Goal: Task Accomplishment & Management: Use online tool/utility

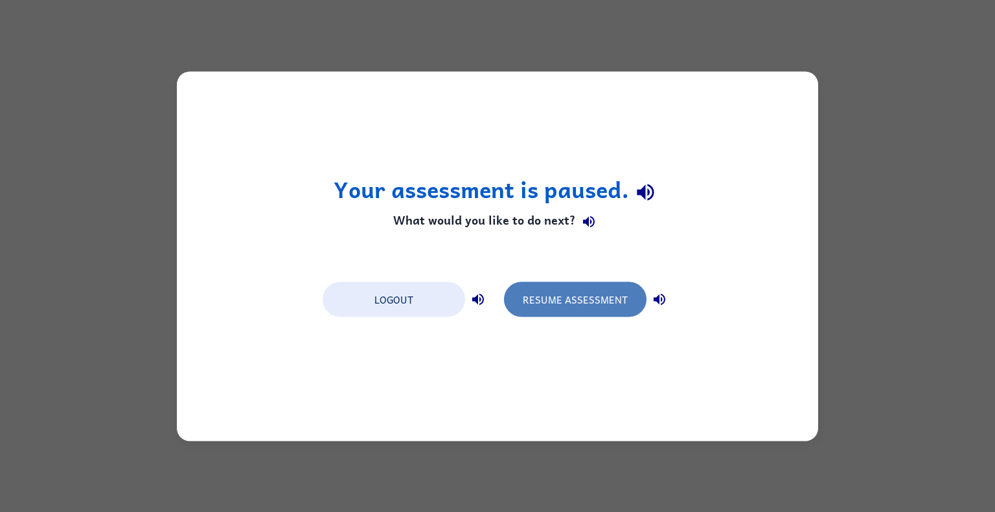
click at [551, 301] on button "Resume Assessment" at bounding box center [575, 299] width 143 height 35
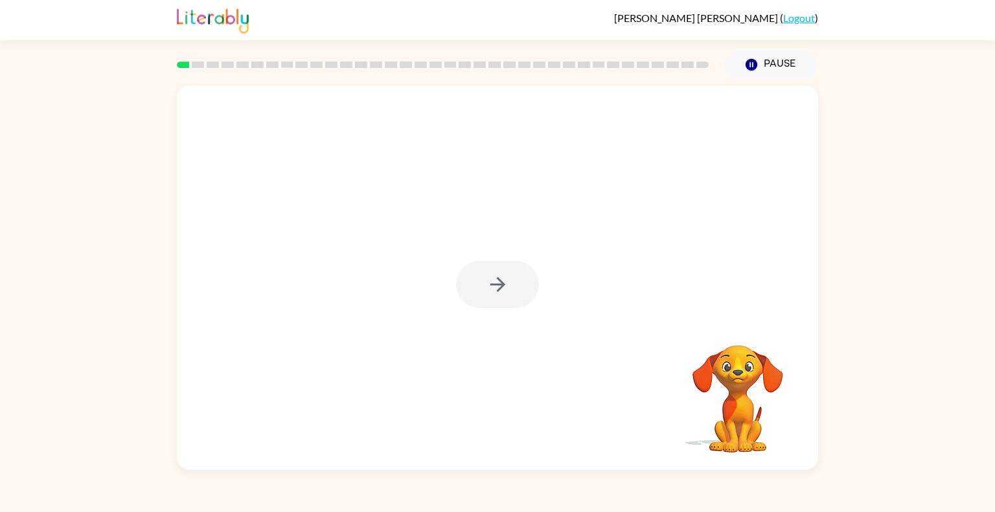
click at [503, 282] on div at bounding box center [497, 284] width 83 height 47
click at [499, 277] on icon "button" at bounding box center [498, 284] width 23 height 23
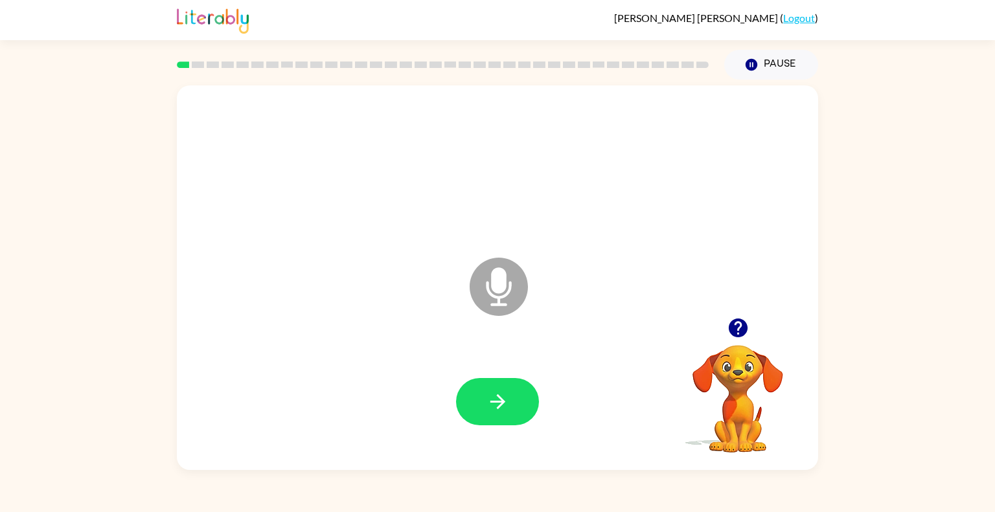
click at [499, 277] on icon "Microphone The Microphone is here when it is your turn to talk" at bounding box center [563, 303] width 194 height 97
click at [490, 285] on icon at bounding box center [499, 287] width 58 height 58
click at [492, 303] on icon at bounding box center [499, 287] width 58 height 58
click at [517, 410] on button "button" at bounding box center [497, 401] width 83 height 47
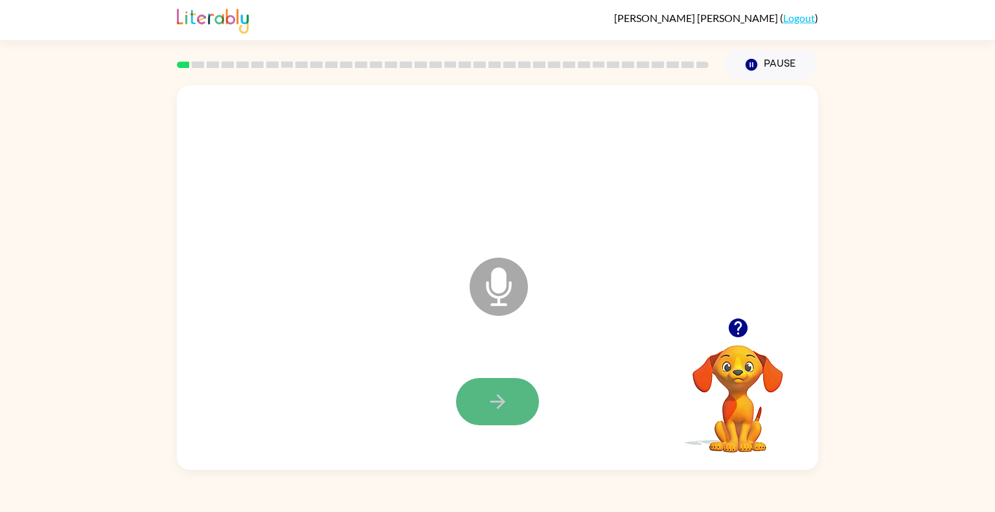
click at [509, 396] on button "button" at bounding box center [497, 401] width 83 height 47
click at [496, 411] on icon "button" at bounding box center [498, 402] width 23 height 23
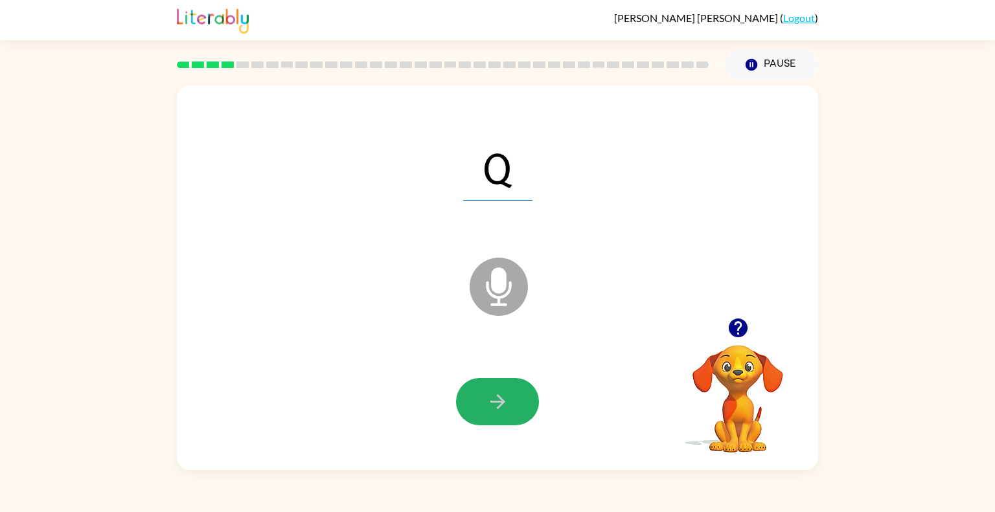
click at [496, 411] on icon "button" at bounding box center [498, 402] width 23 height 23
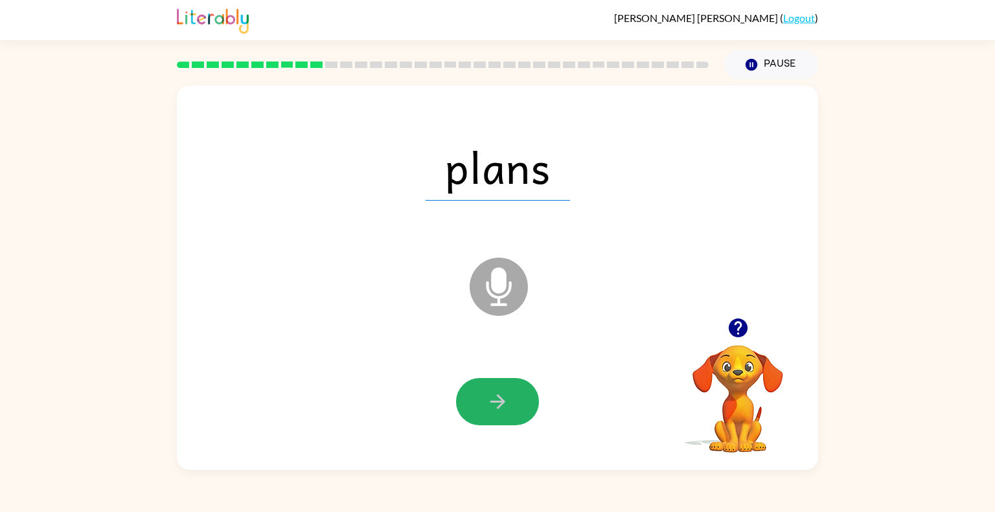
click at [496, 411] on icon "button" at bounding box center [498, 402] width 23 height 23
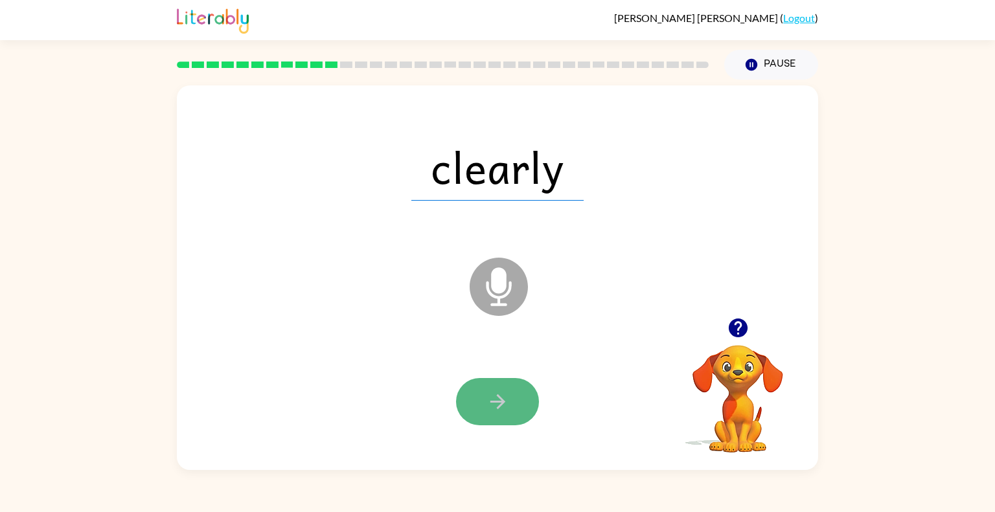
click at [496, 397] on icon "button" at bounding box center [498, 402] width 23 height 23
click at [508, 417] on button "button" at bounding box center [497, 401] width 83 height 47
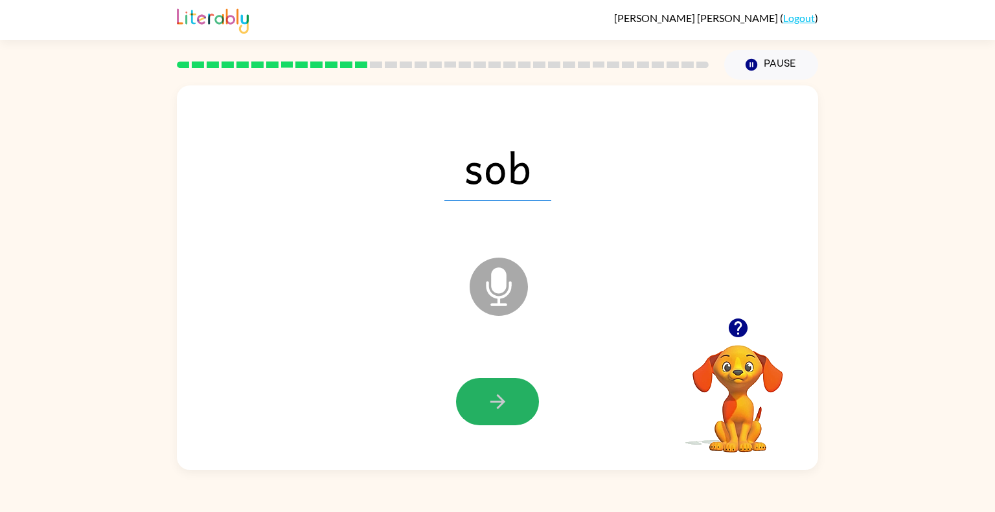
click at [508, 417] on button "button" at bounding box center [497, 401] width 83 height 47
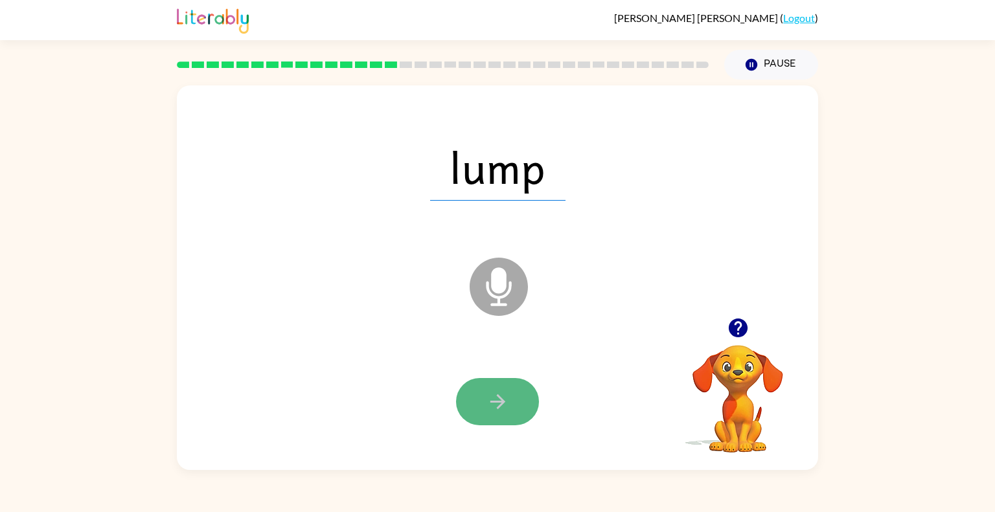
click at [496, 404] on icon "button" at bounding box center [498, 402] width 23 height 23
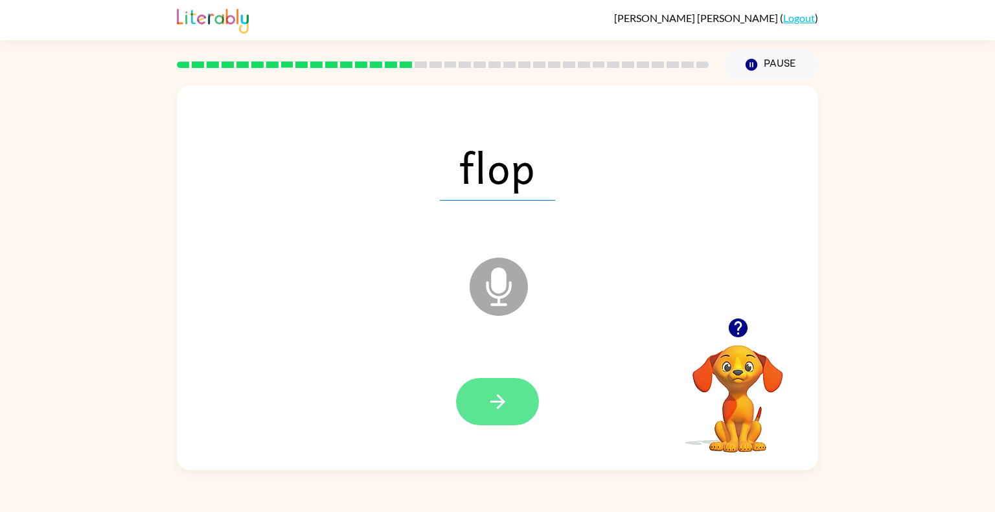
click at [503, 391] on icon "button" at bounding box center [498, 402] width 23 height 23
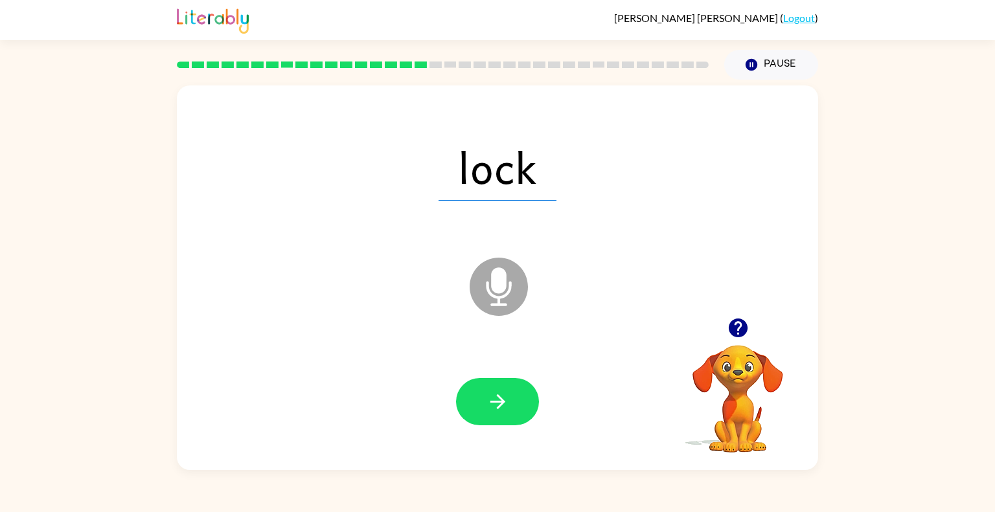
click at [503, 391] on icon "button" at bounding box center [498, 402] width 23 height 23
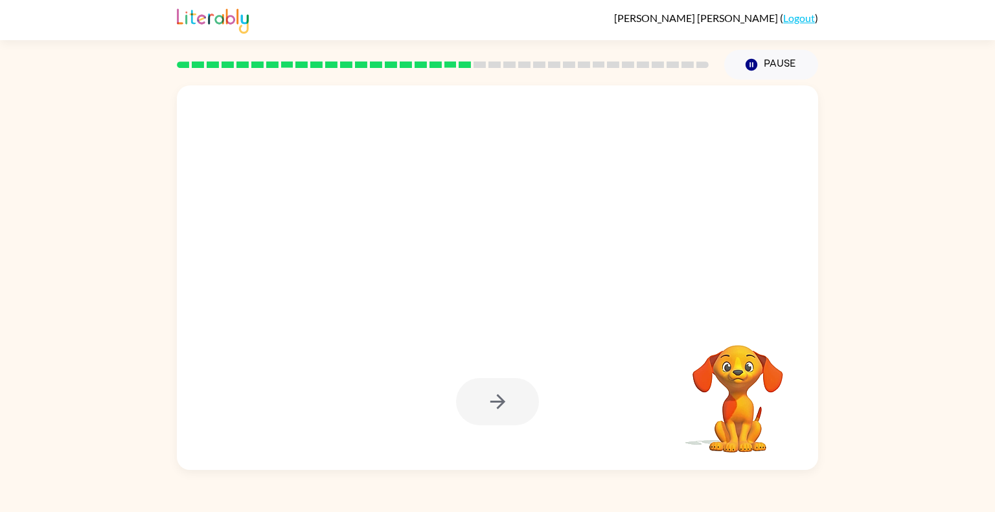
click at [503, 391] on div at bounding box center [497, 401] width 83 height 47
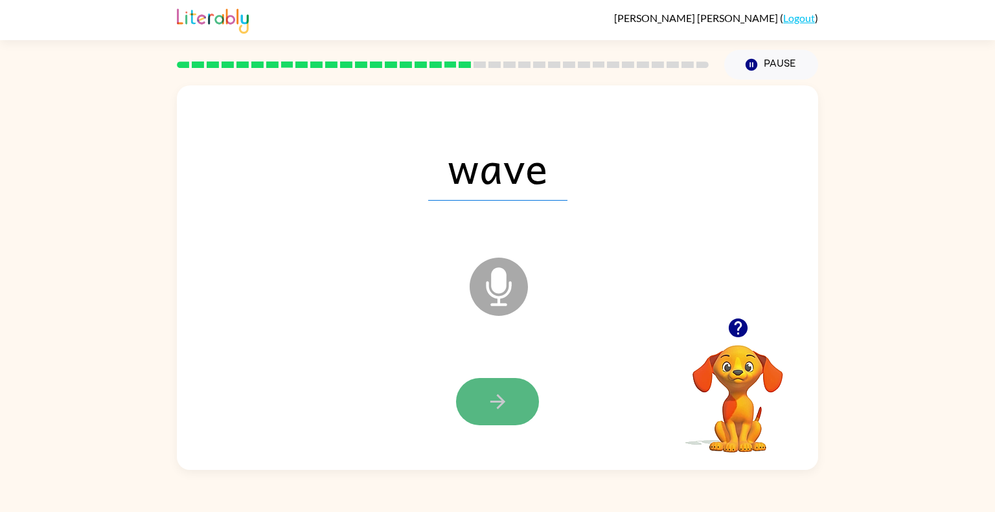
click at [500, 393] on icon "button" at bounding box center [498, 402] width 23 height 23
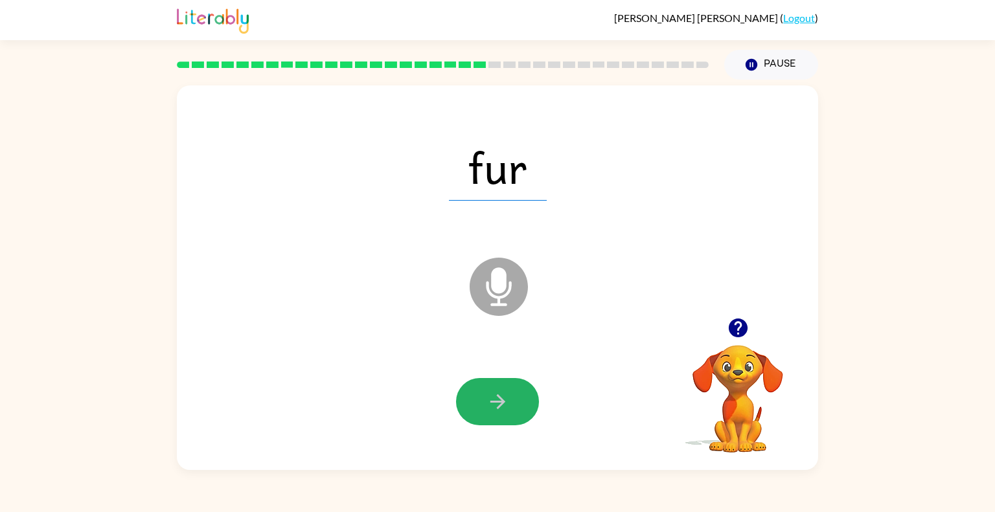
click at [500, 393] on icon "button" at bounding box center [498, 402] width 23 height 23
click at [742, 327] on icon "button" at bounding box center [737, 328] width 19 height 19
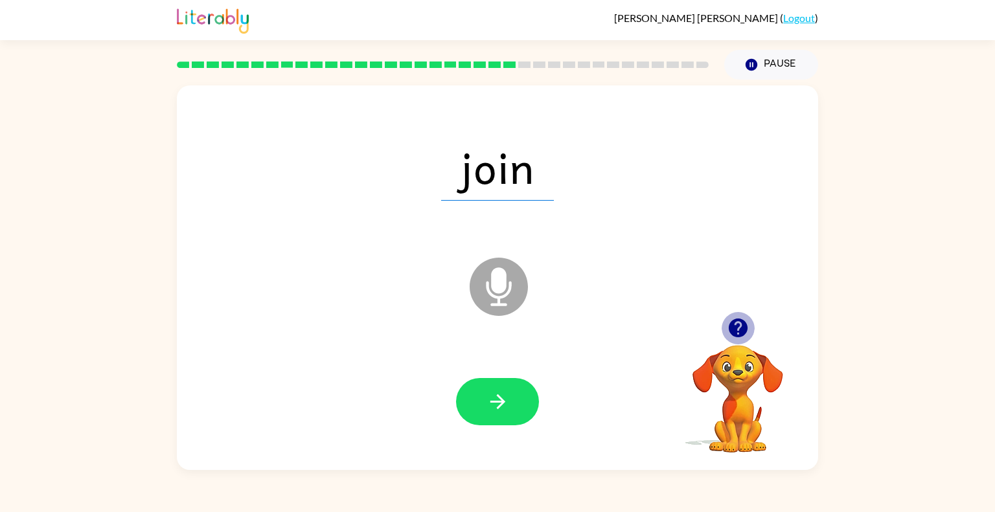
click at [742, 327] on icon "button" at bounding box center [737, 328] width 19 height 19
click at [500, 416] on button "button" at bounding box center [497, 401] width 83 height 47
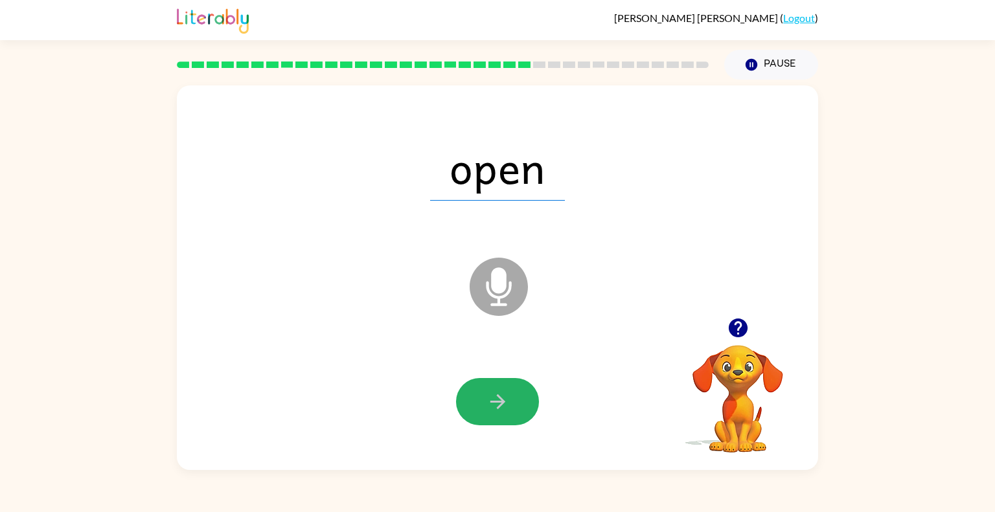
click at [500, 416] on button "button" at bounding box center [497, 401] width 83 height 47
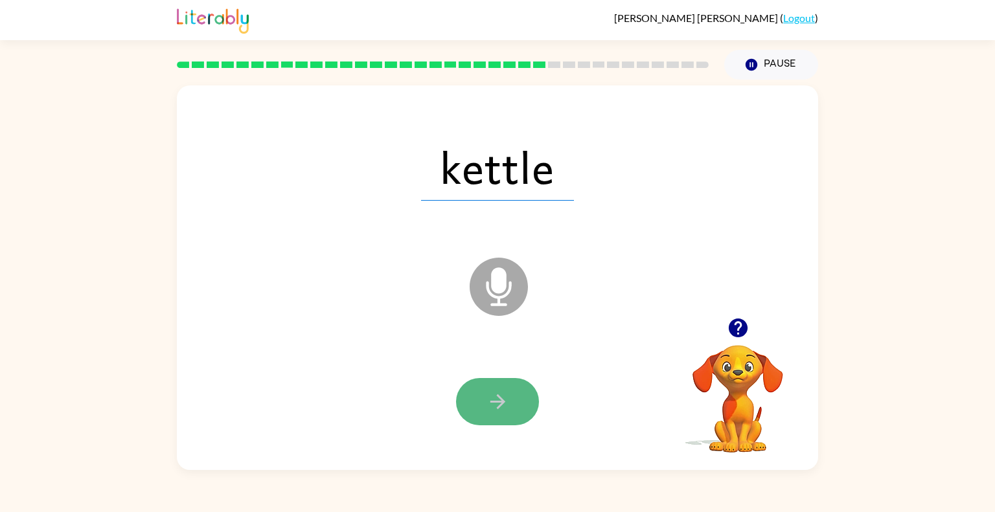
click at [531, 407] on button "button" at bounding box center [497, 401] width 83 height 47
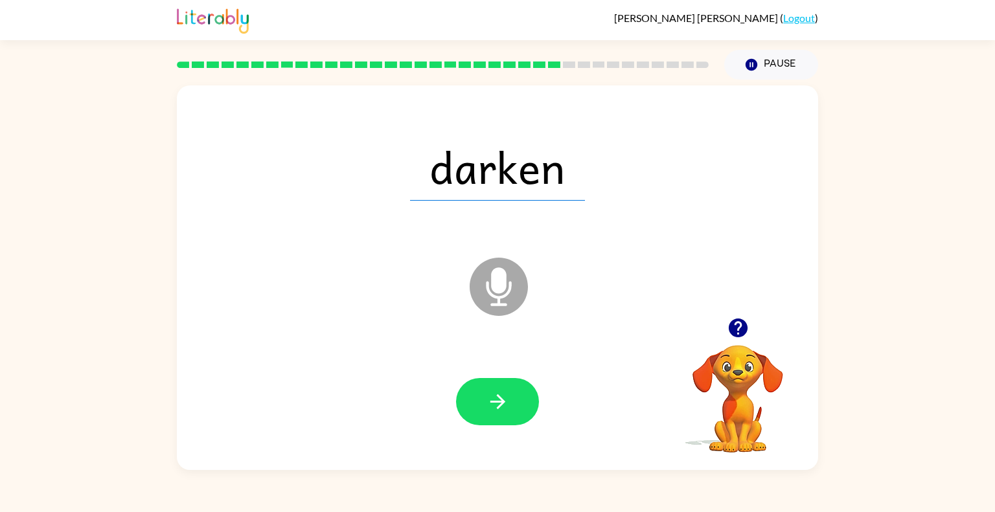
click at [531, 407] on button "button" at bounding box center [497, 401] width 83 height 47
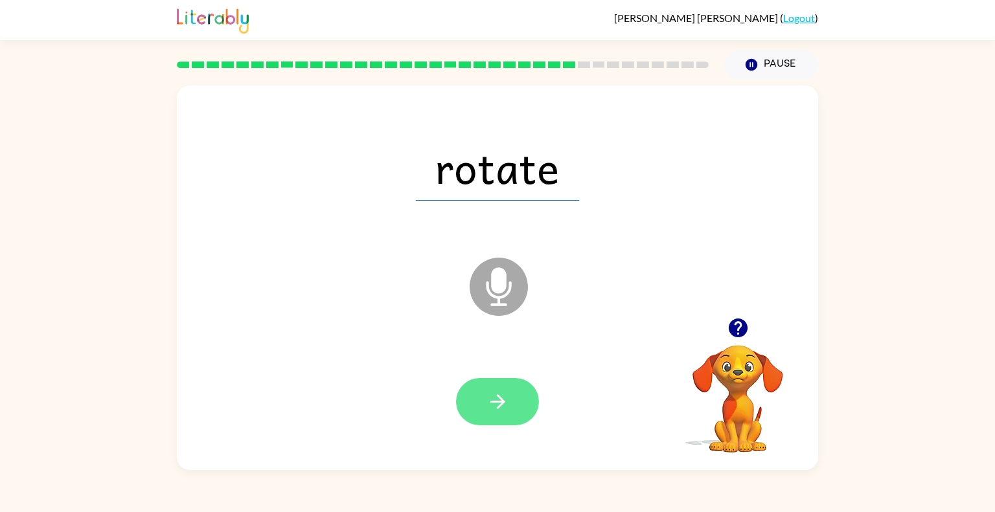
click at [533, 401] on button "button" at bounding box center [497, 401] width 83 height 47
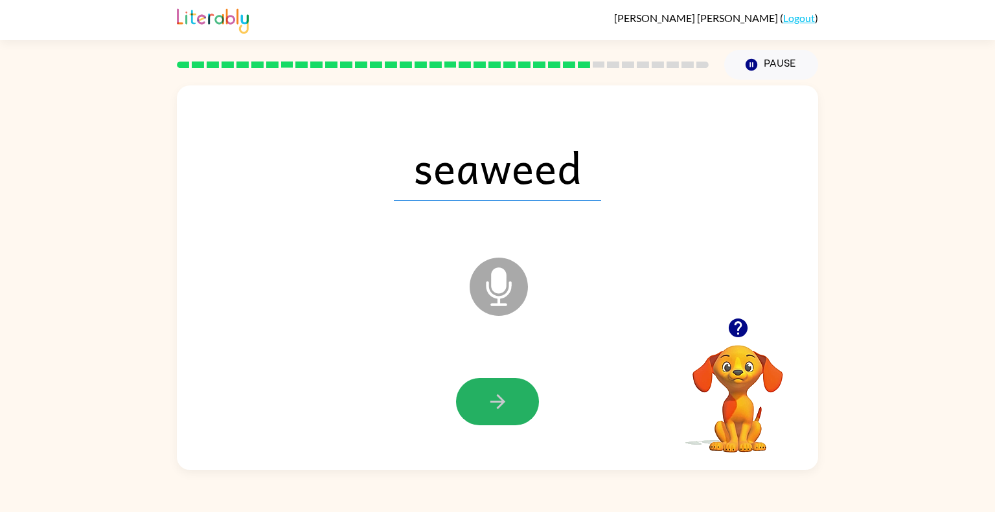
click at [533, 401] on button "button" at bounding box center [497, 401] width 83 height 47
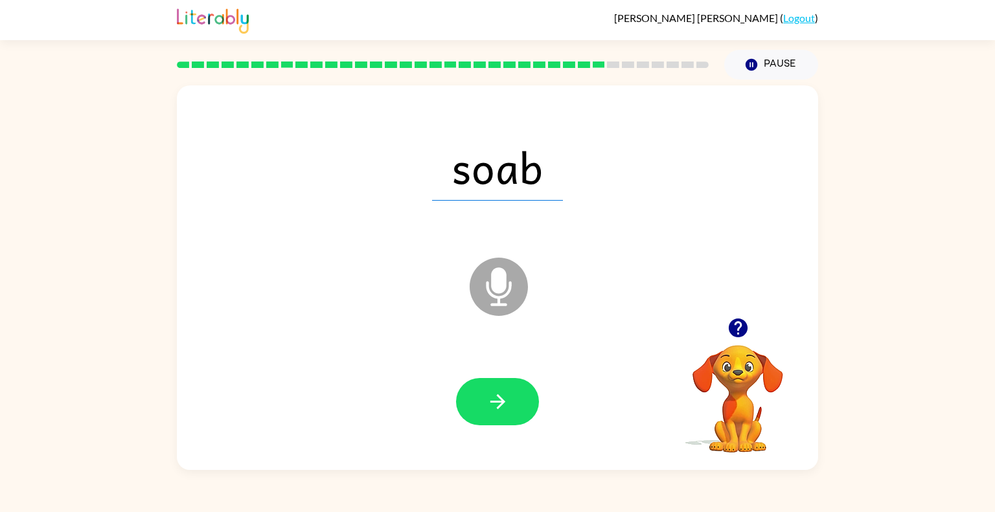
click at [494, 276] on icon "Microphone The Microphone is here when it is your turn to talk" at bounding box center [563, 303] width 194 height 97
click at [502, 174] on span "soab" at bounding box center [497, 166] width 131 height 67
click at [517, 398] on button "button" at bounding box center [497, 401] width 83 height 47
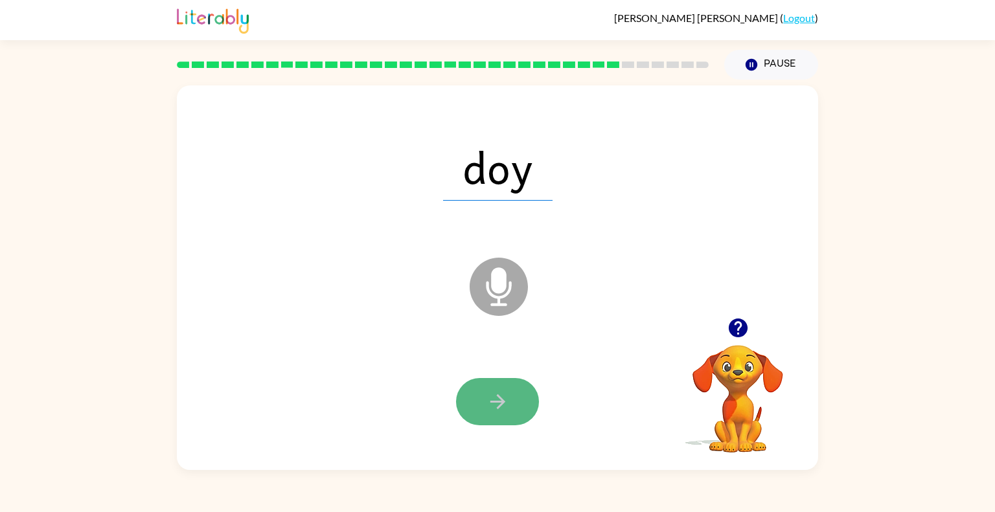
click at [485, 410] on button "button" at bounding box center [497, 401] width 83 height 47
click at [501, 400] on icon "button" at bounding box center [497, 402] width 15 height 15
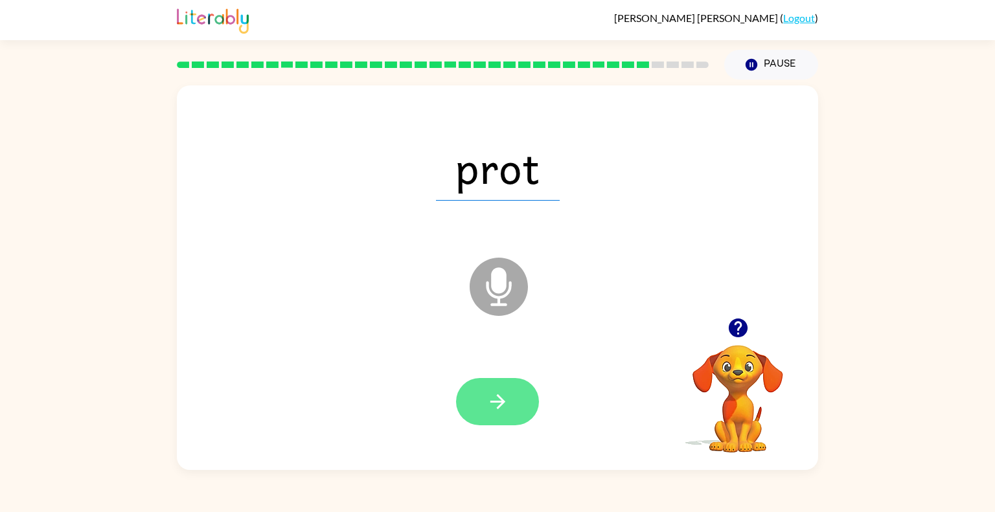
click at [492, 397] on icon "button" at bounding box center [498, 402] width 23 height 23
